Goal: Find specific page/section: Find specific page/section

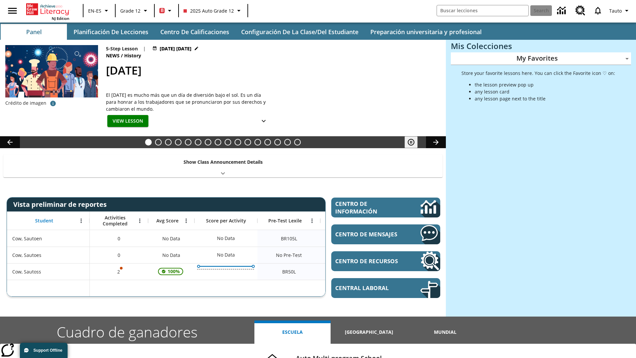
click at [541, 58] on body "Saltar al contenido principal NJ Edition EN-ES Grade 12 B 2025 Auto Grade 12 Se…" at bounding box center [318, 264] width 636 height 528
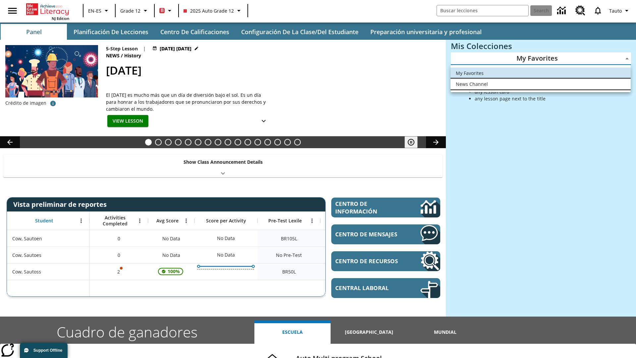
click at [540, 84] on li "News Channel" at bounding box center [540, 83] width 180 height 11
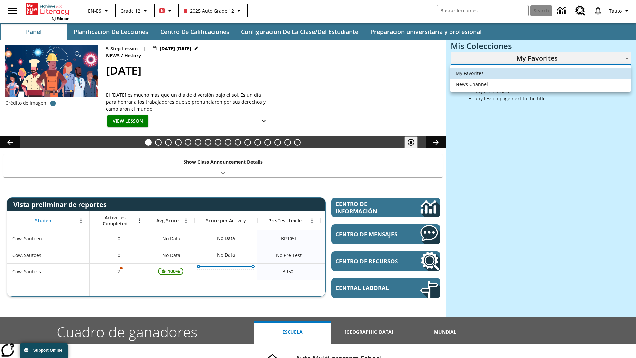
type input "120"
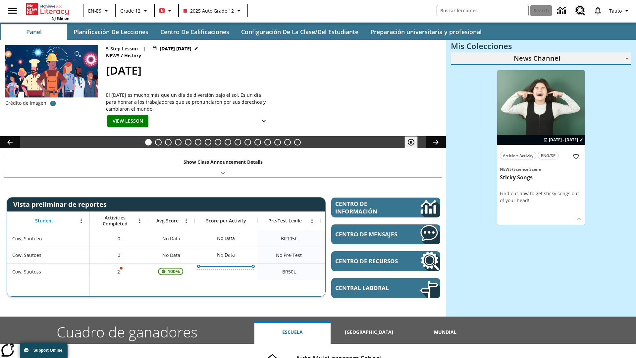
scroll to position [40, 0]
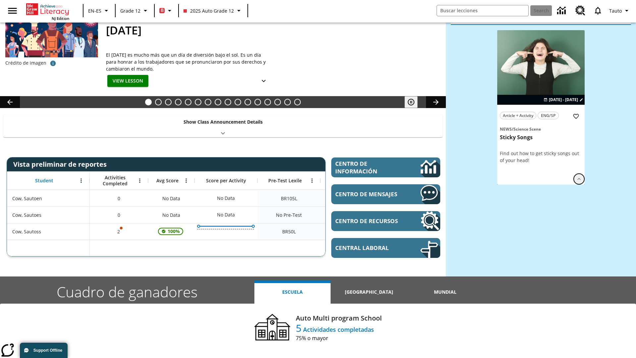
click at [579, 176] on icon "Ver más" at bounding box center [579, 179] width 7 height 7
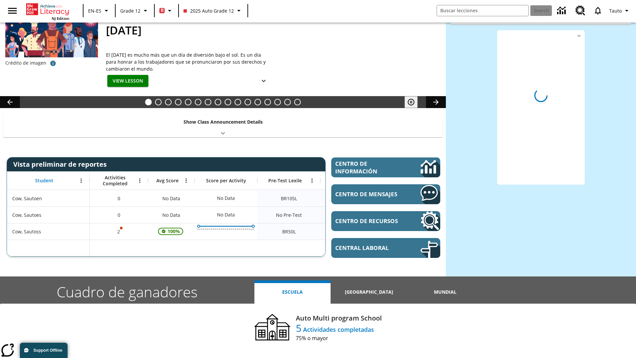
scroll to position [0, 0]
